Goal: Navigation & Orientation: Find specific page/section

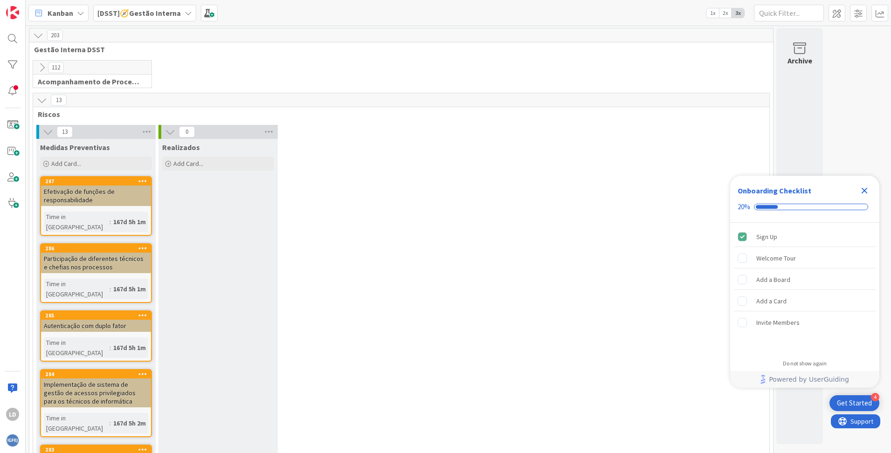
click at [168, 12] on b "[DSST]🧭Gestão Interna" at bounding box center [138, 12] width 83 height 9
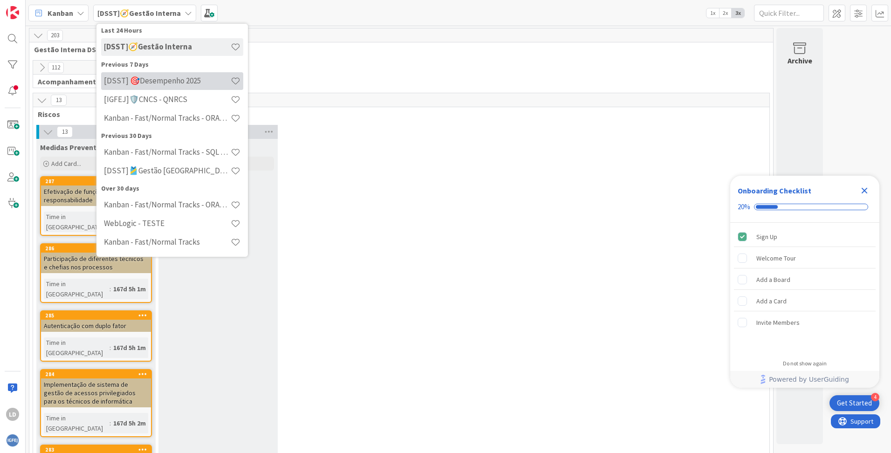
click at [169, 83] on h4 "[DSST] 🎯Desempenho 2025" at bounding box center [167, 80] width 127 height 9
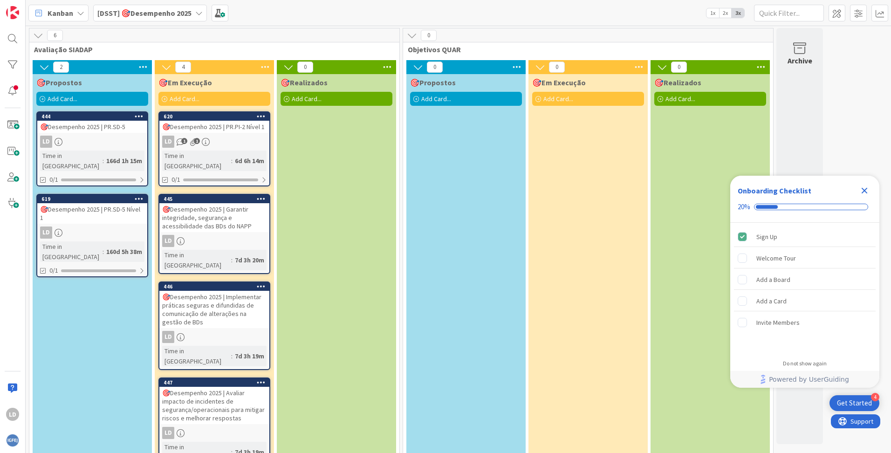
click at [240, 291] on div "🎯Desempenho 2025 | Implementar práticas seguras e difundidas de comunicação de …" at bounding box center [214, 309] width 110 height 37
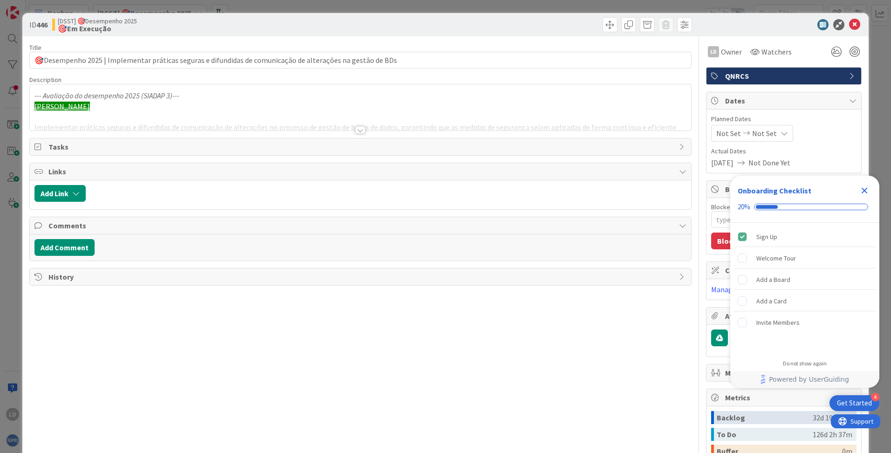
click at [360, 129] on div at bounding box center [360, 129] width 10 height 7
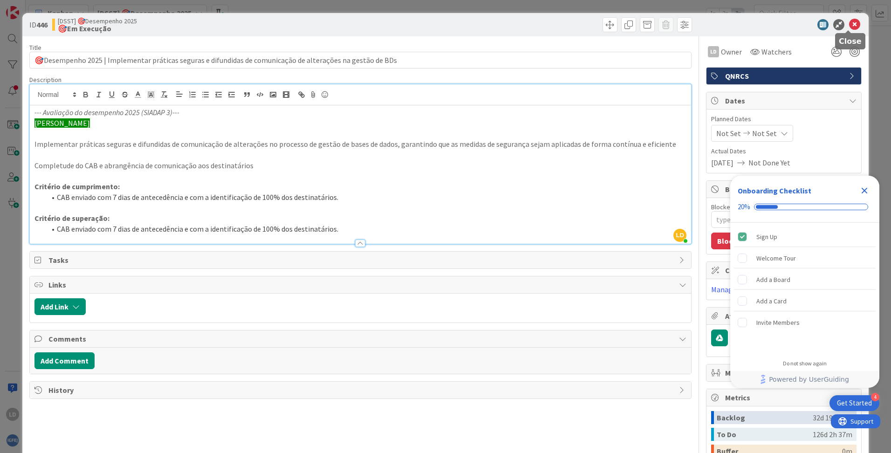
click at [850, 24] on icon at bounding box center [854, 24] width 11 height 11
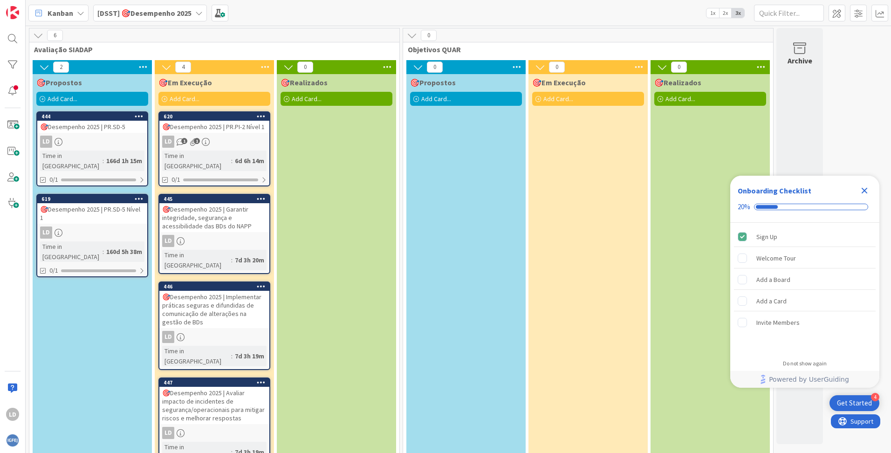
click at [228, 203] on div "🎯Desempenho 2025 | Garantir integridade, segurança e acessibilidade das BDs do …" at bounding box center [214, 217] width 110 height 29
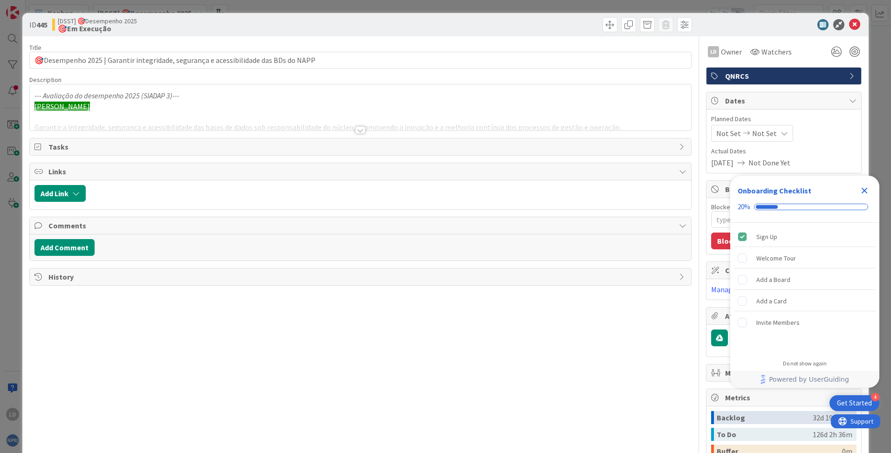
click at [359, 124] on div at bounding box center [360, 119] width 661 height 24
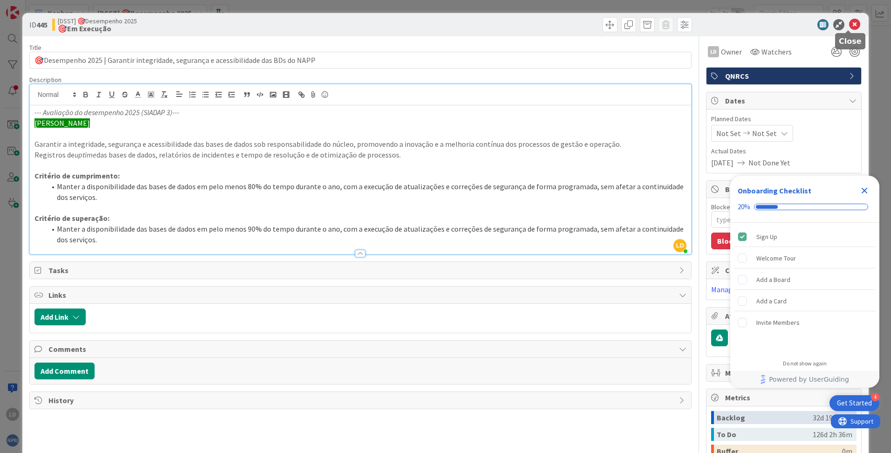
click at [849, 23] on icon at bounding box center [854, 24] width 11 height 11
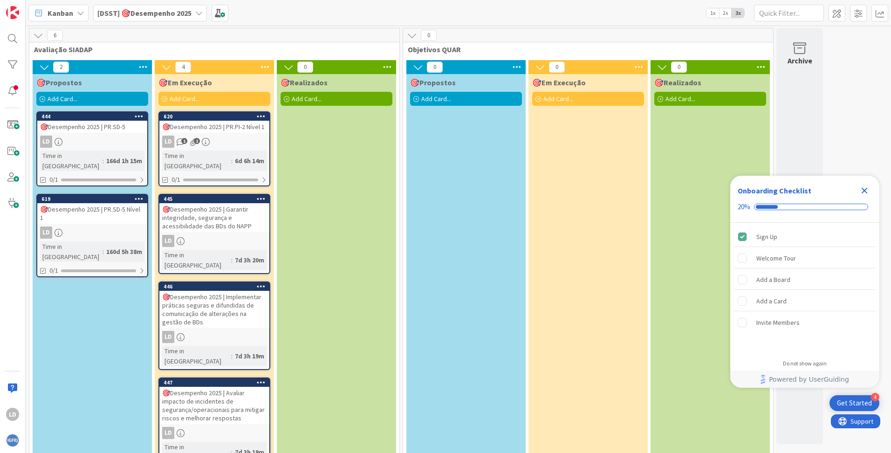
click at [212, 387] on div "🎯Desempenho 2025 | Avaliar impacto de incidentes de segurança/operacionais para…" at bounding box center [214, 405] width 110 height 37
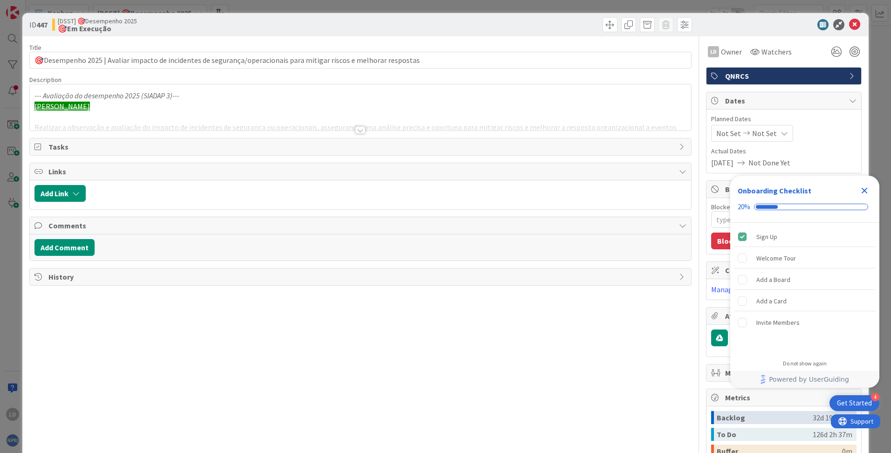
click at [359, 130] on div at bounding box center [360, 129] width 10 height 7
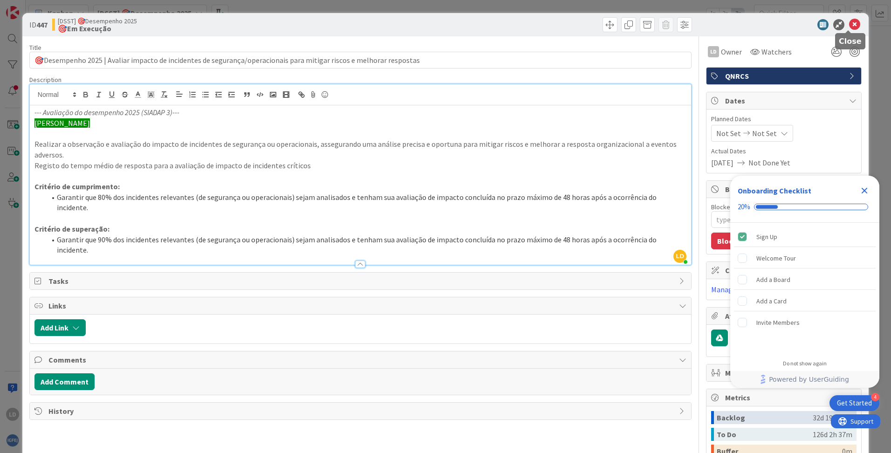
click at [852, 21] on icon at bounding box center [854, 24] width 11 height 11
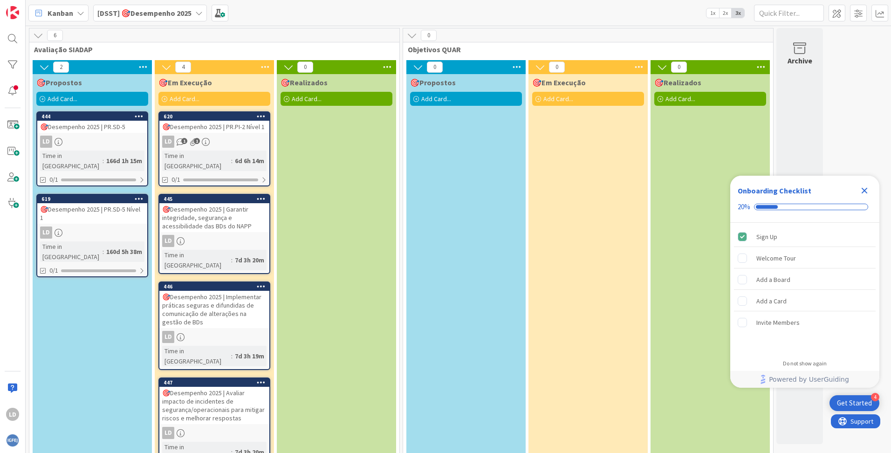
click at [223, 387] on div "🎯Desempenho 2025 | Avaliar impacto de incidentes de segurança/operacionais para…" at bounding box center [214, 405] width 110 height 37
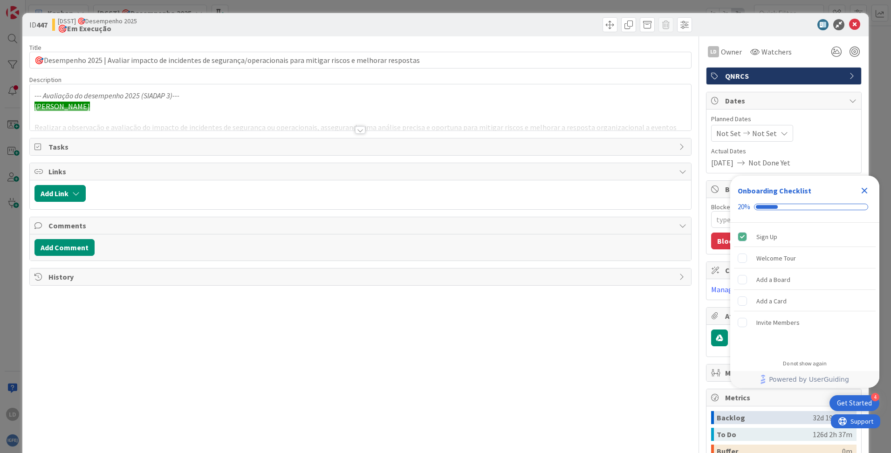
click at [352, 135] on div "Title 117 / 128 🎯Desempenho 2025 | Avaliar impacto de incidentes de segurança/o…" at bounding box center [360, 300] width 662 height 529
click at [355, 129] on div at bounding box center [360, 129] width 10 height 7
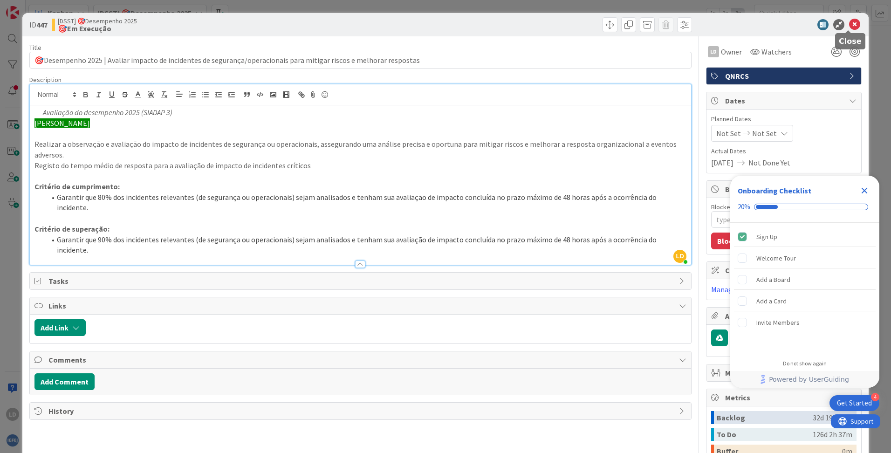
click at [851, 25] on icon at bounding box center [854, 24] width 11 height 11
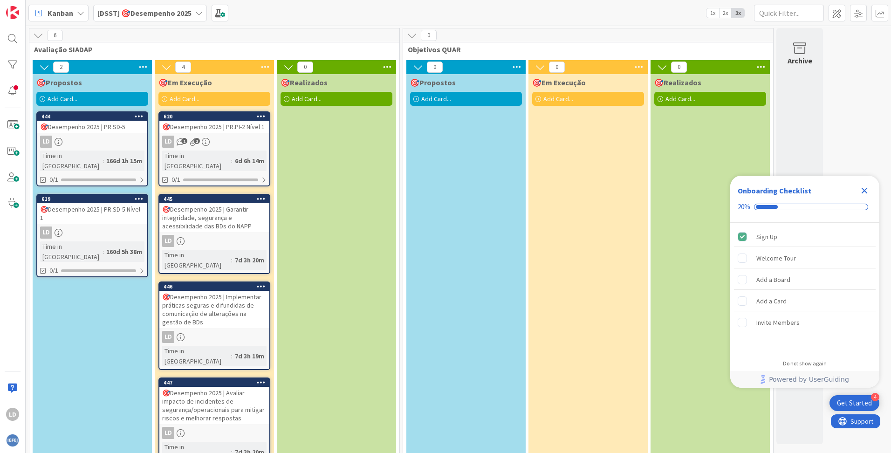
click at [238, 291] on div "🎯Desempenho 2025 | Implementar práticas seguras e difundidas de comunicação de …" at bounding box center [214, 309] width 110 height 37
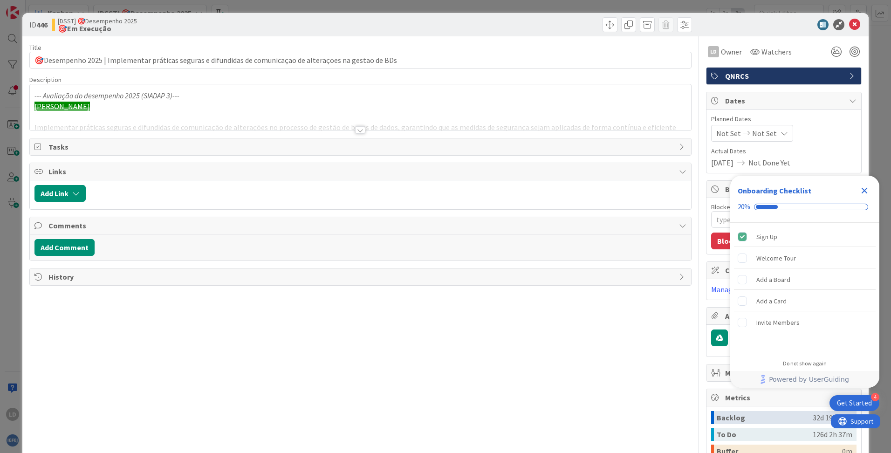
click at [355, 130] on div at bounding box center [360, 129] width 10 height 7
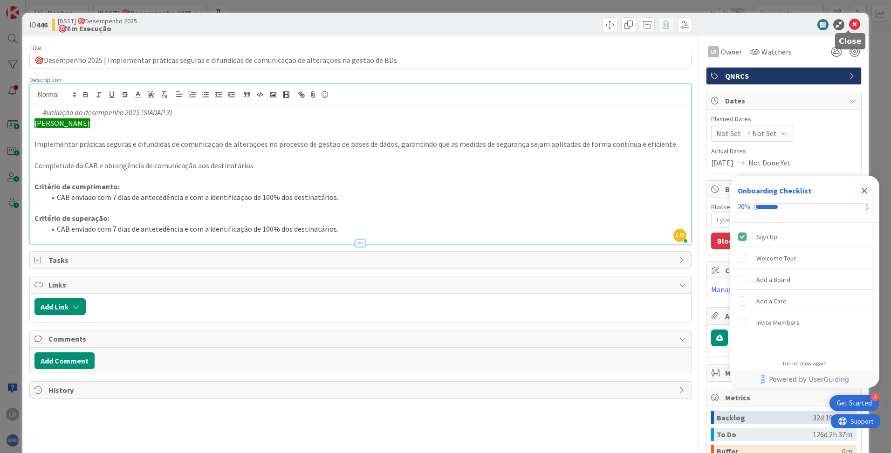
click at [850, 20] on icon at bounding box center [854, 24] width 11 height 11
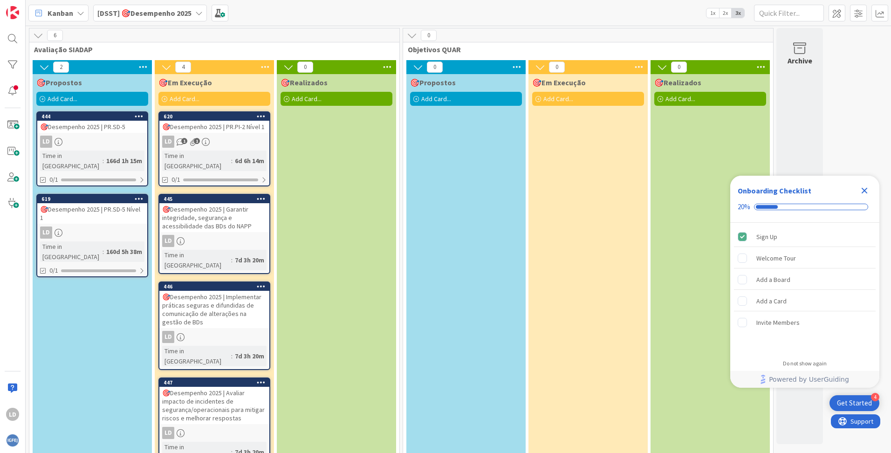
click at [242, 203] on div "🎯Desempenho 2025 | Garantir integridade, segurança e acessibilidade das BDs do …" at bounding box center [214, 217] width 110 height 29
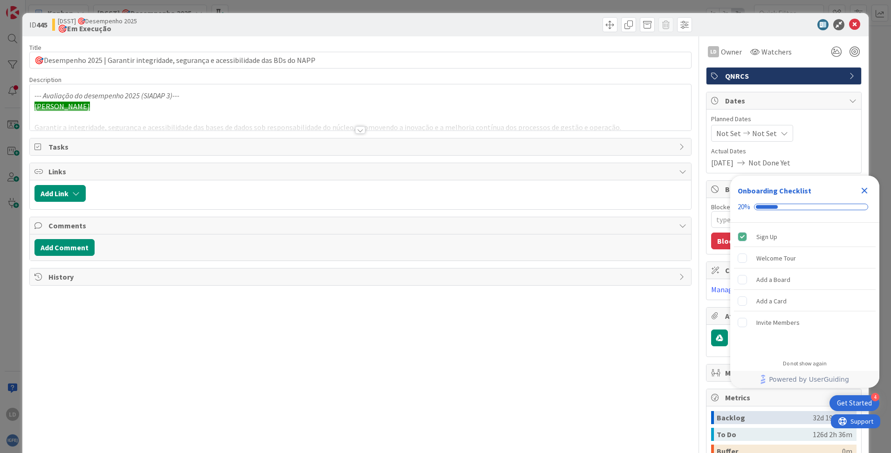
click at [358, 129] on div at bounding box center [360, 129] width 10 height 7
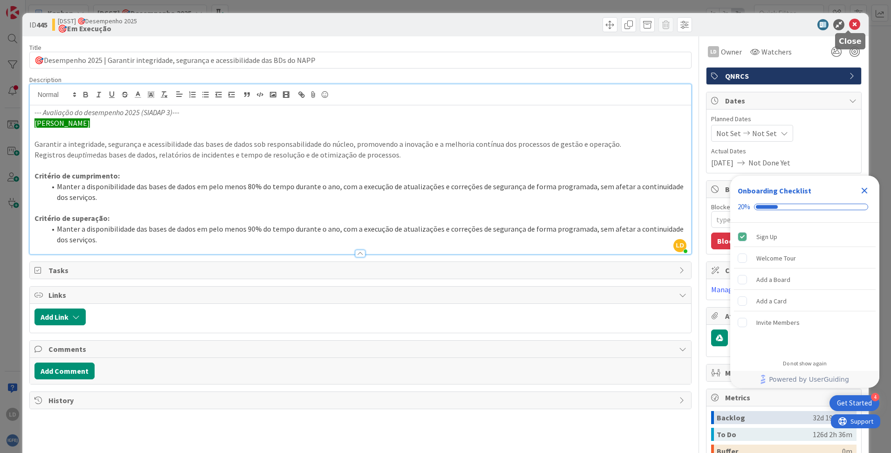
click at [849, 27] on icon at bounding box center [854, 24] width 11 height 11
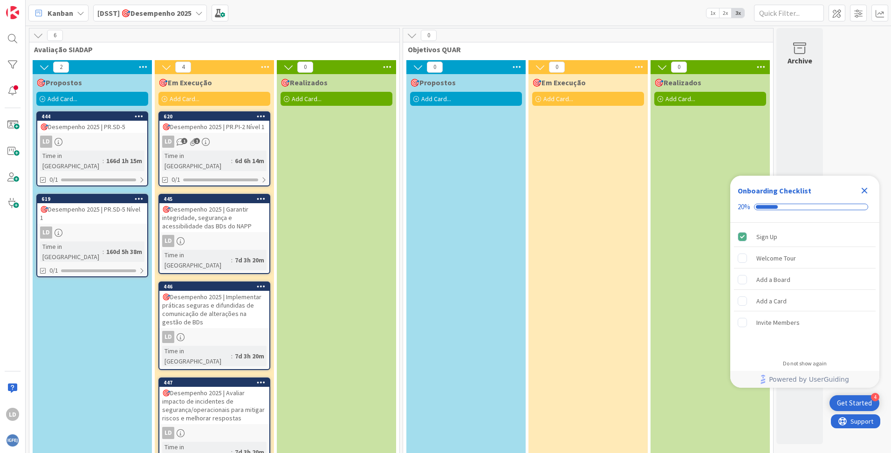
click at [229, 210] on div "🎯Desempenho 2025 | Garantir integridade, segurança e acessibilidade das BDs do …" at bounding box center [214, 217] width 110 height 29
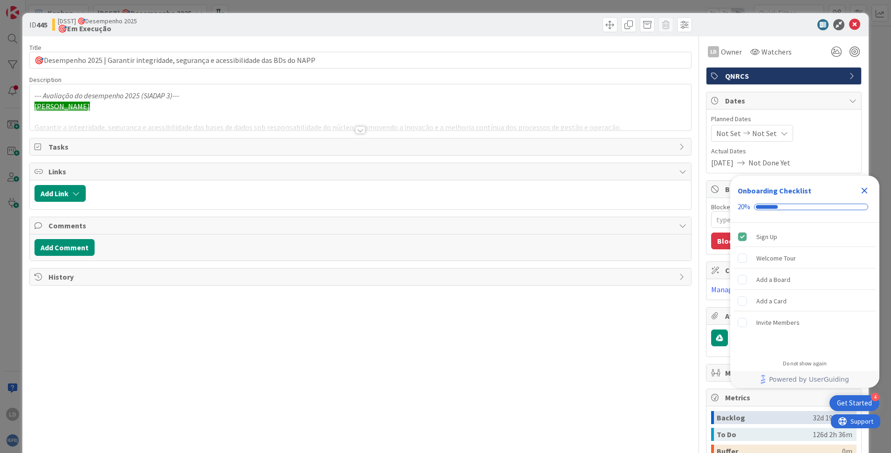
type textarea "x"
click at [359, 125] on div at bounding box center [360, 119] width 661 height 24
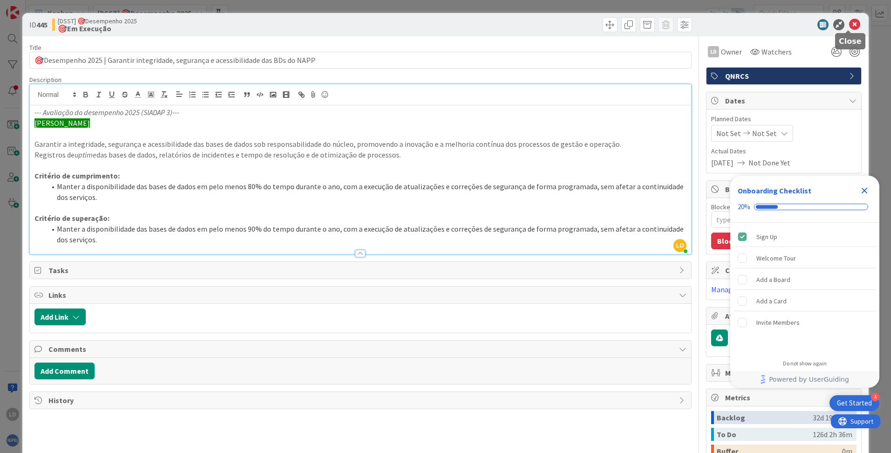
click at [849, 26] on icon at bounding box center [854, 24] width 11 height 11
